Goal: Task Accomplishment & Management: Manage account settings

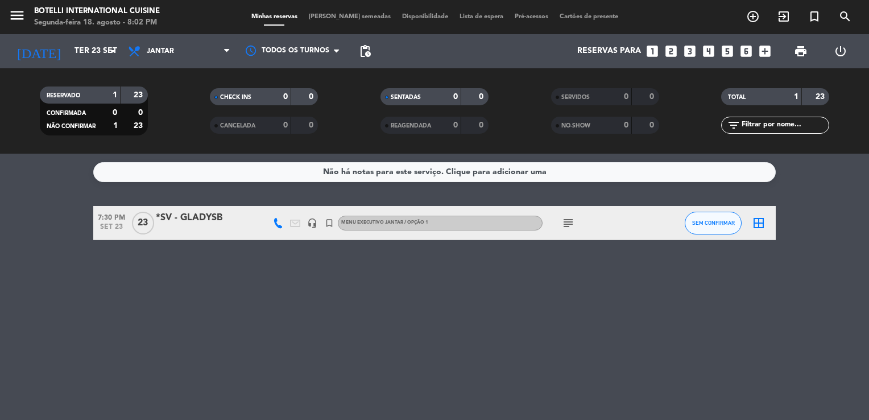
click at [172, 215] on div "*SV - GLADYSB" at bounding box center [204, 218] width 97 height 15
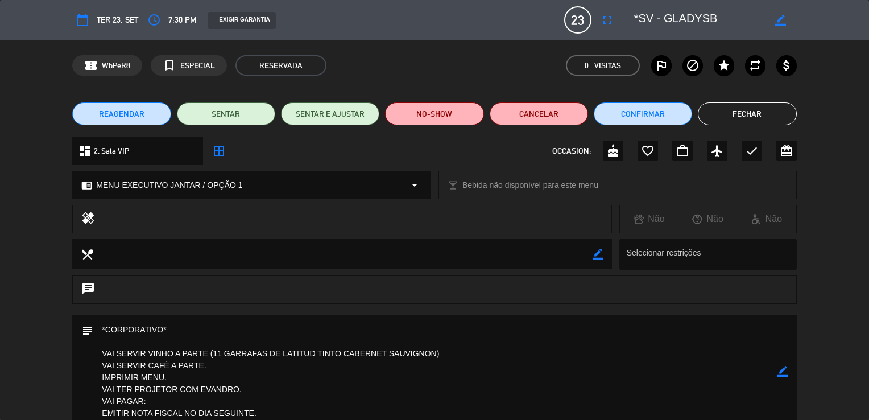
click at [780, 367] on icon "border_color" at bounding box center [783, 371] width 11 height 11
click at [350, 388] on textarea at bounding box center [435, 371] width 684 height 113
click at [274, 399] on textarea at bounding box center [435, 371] width 684 height 113
type textarea "*CORPORATIVO* VAI SERVIR VINHO A PARTE (11 GARRAFAS DE LATITUD TINTO CABERNET S…"
click at [782, 370] on icon at bounding box center [783, 371] width 11 height 11
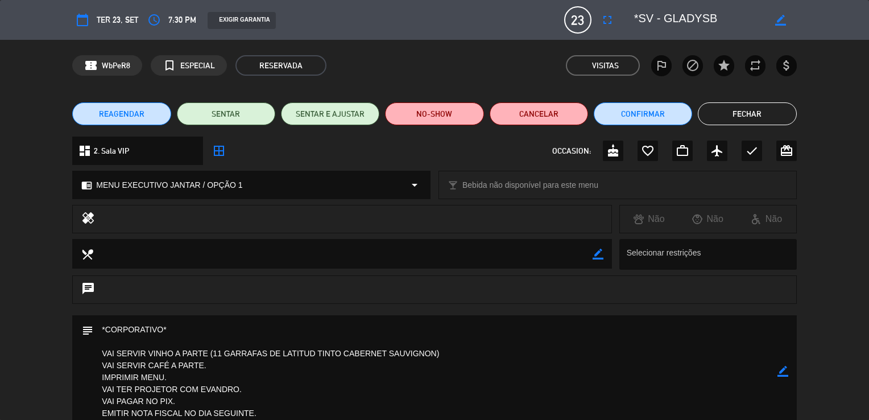
click at [755, 106] on button "Fechar" at bounding box center [747, 113] width 98 height 23
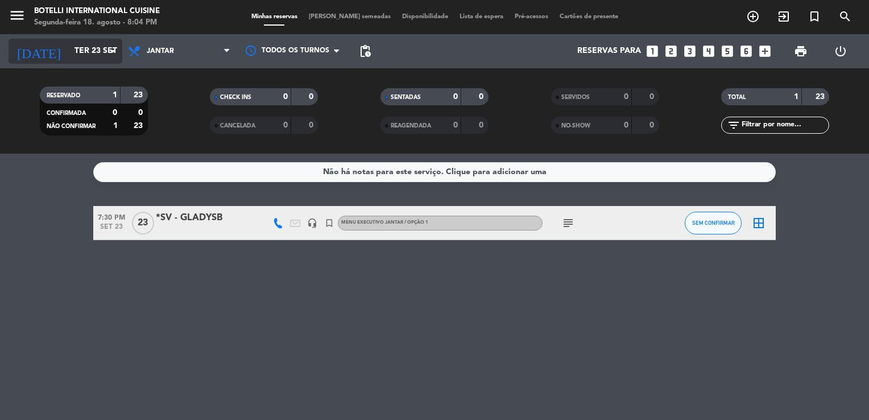
click at [69, 57] on input "Ter 23 set" at bounding box center [123, 51] width 108 height 20
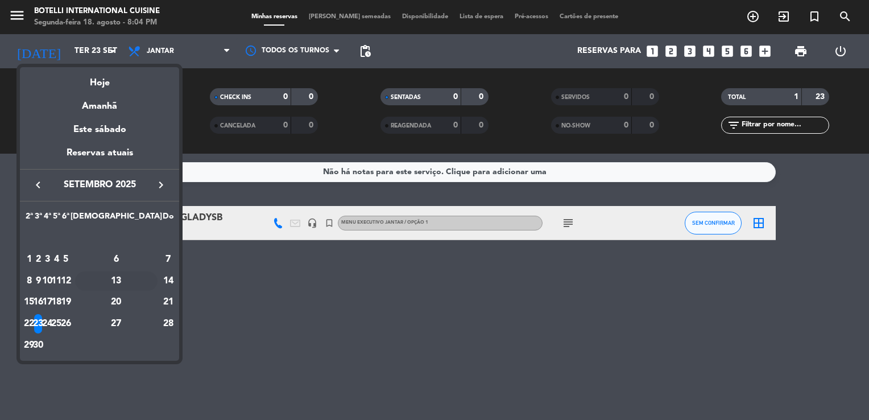
click at [143, 281] on div "13" at bounding box center [116, 280] width 82 height 19
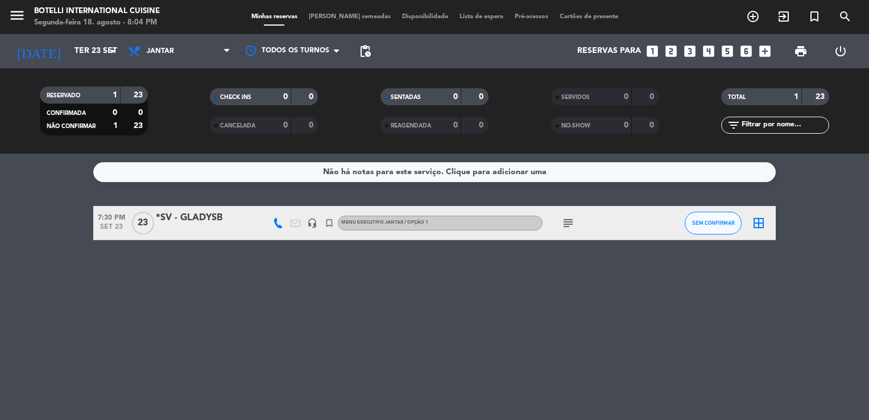
type input "Sáb 13 set"
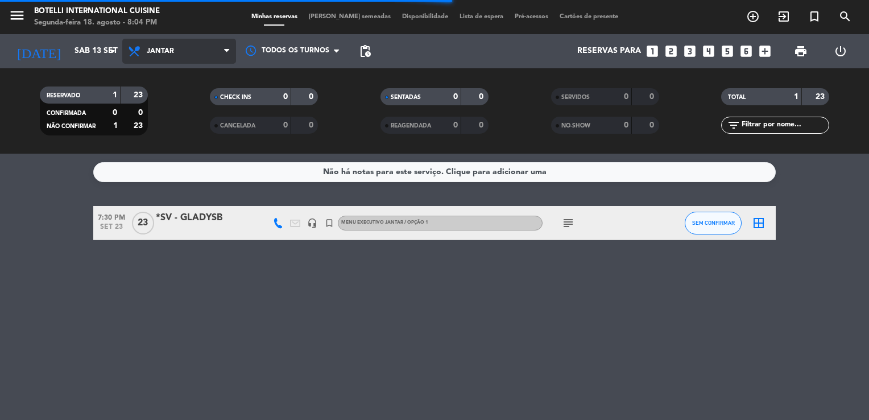
click at [169, 60] on span "Jantar" at bounding box center [179, 51] width 114 height 25
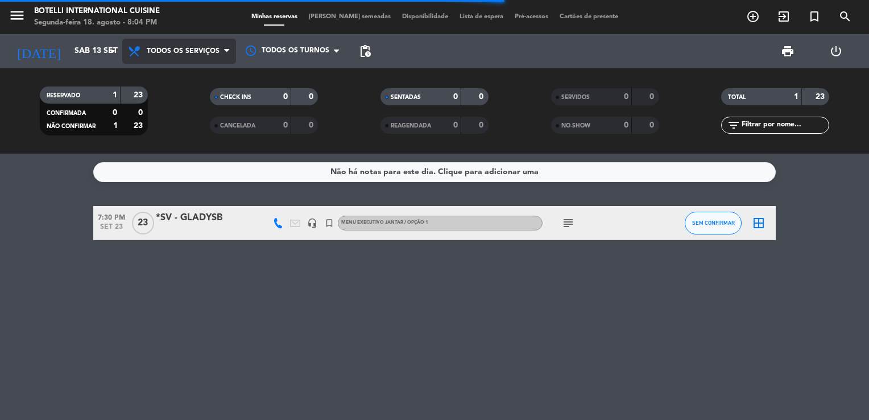
click at [167, 80] on div "menu Botelli International Cuisine Segunda-feira 18. agosto - 8:04 PM Minhas re…" at bounding box center [434, 77] width 869 height 154
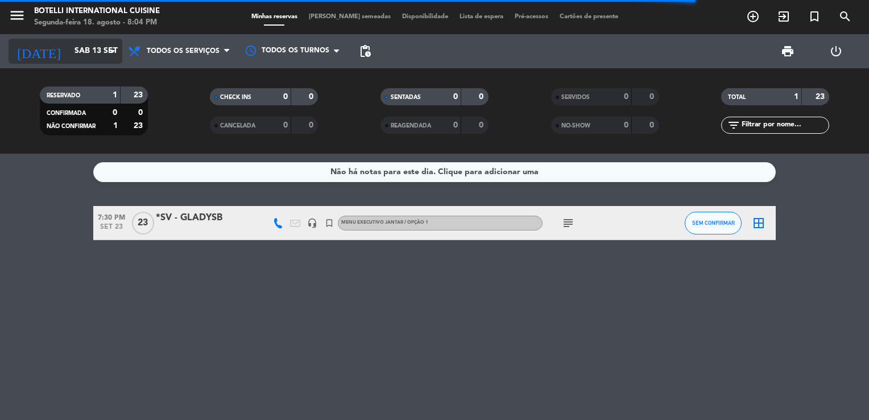
click at [93, 52] on input "Sáb 13 set" at bounding box center [123, 51] width 108 height 20
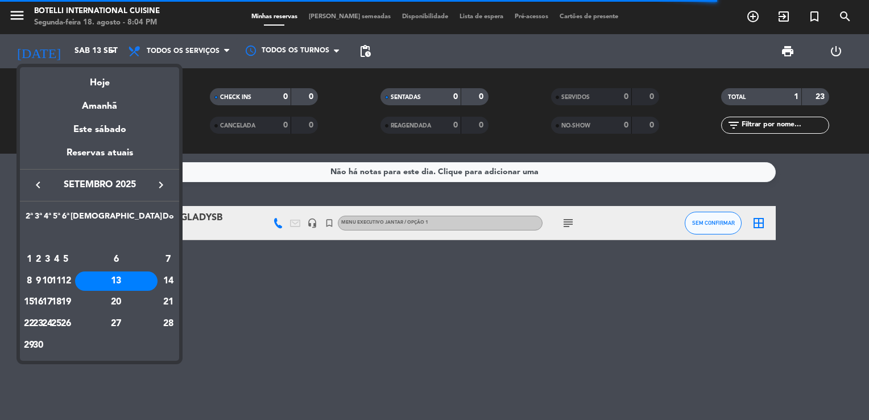
click at [142, 282] on div "13" at bounding box center [116, 280] width 82 height 19
